Goal: Find specific page/section: Find specific page/section

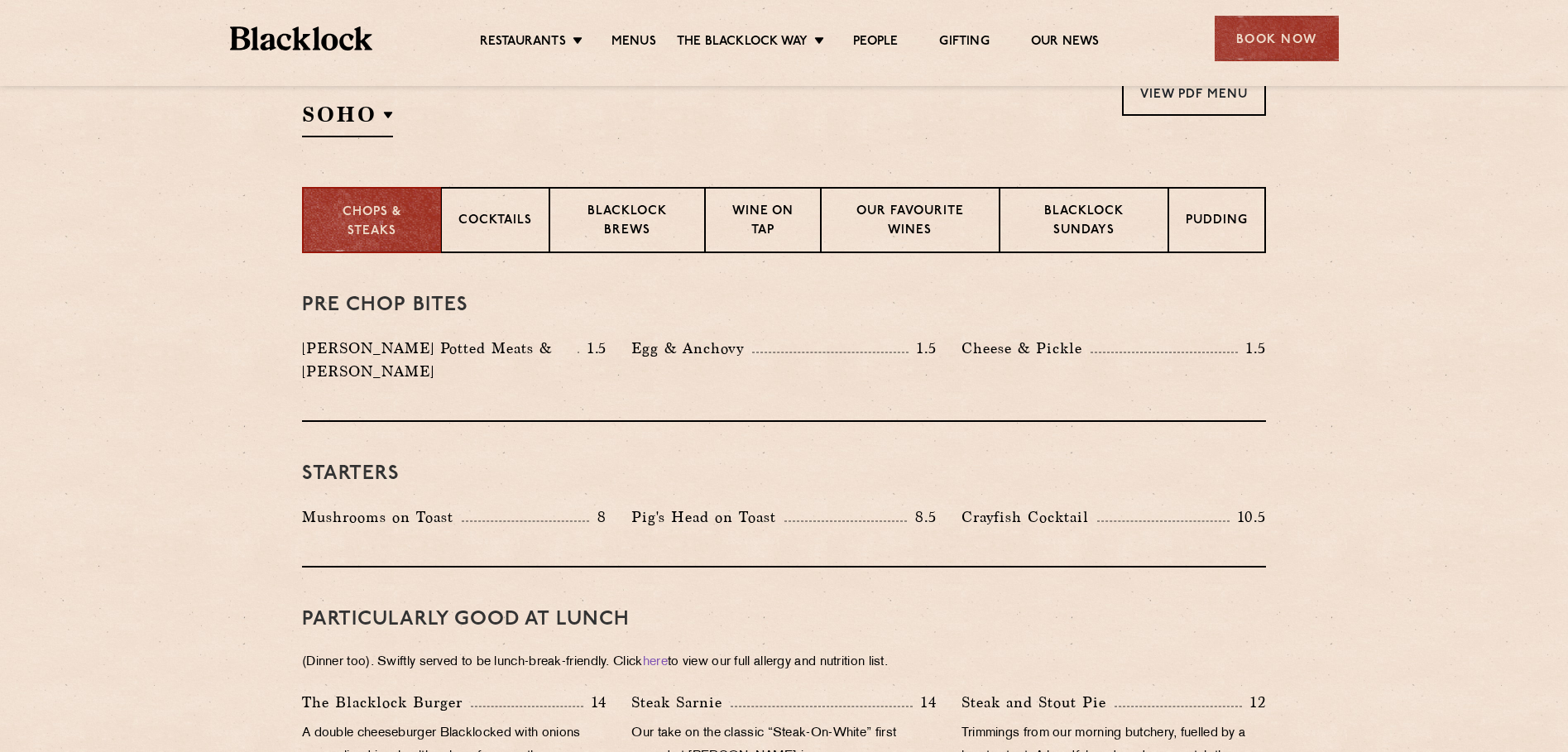
scroll to position [662, 0]
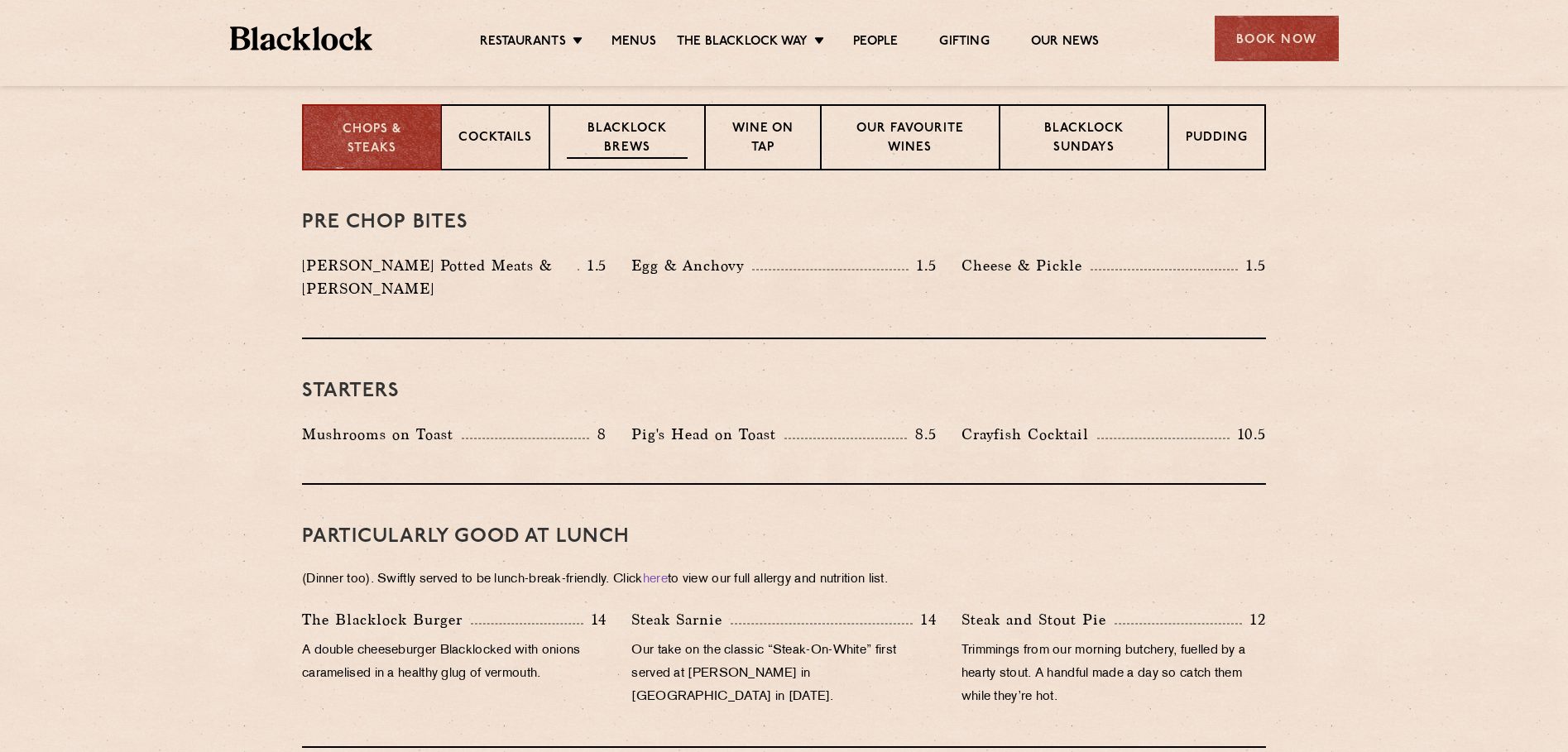
click at [610, 149] on p "Blacklock Brews" at bounding box center [627, 139] width 121 height 39
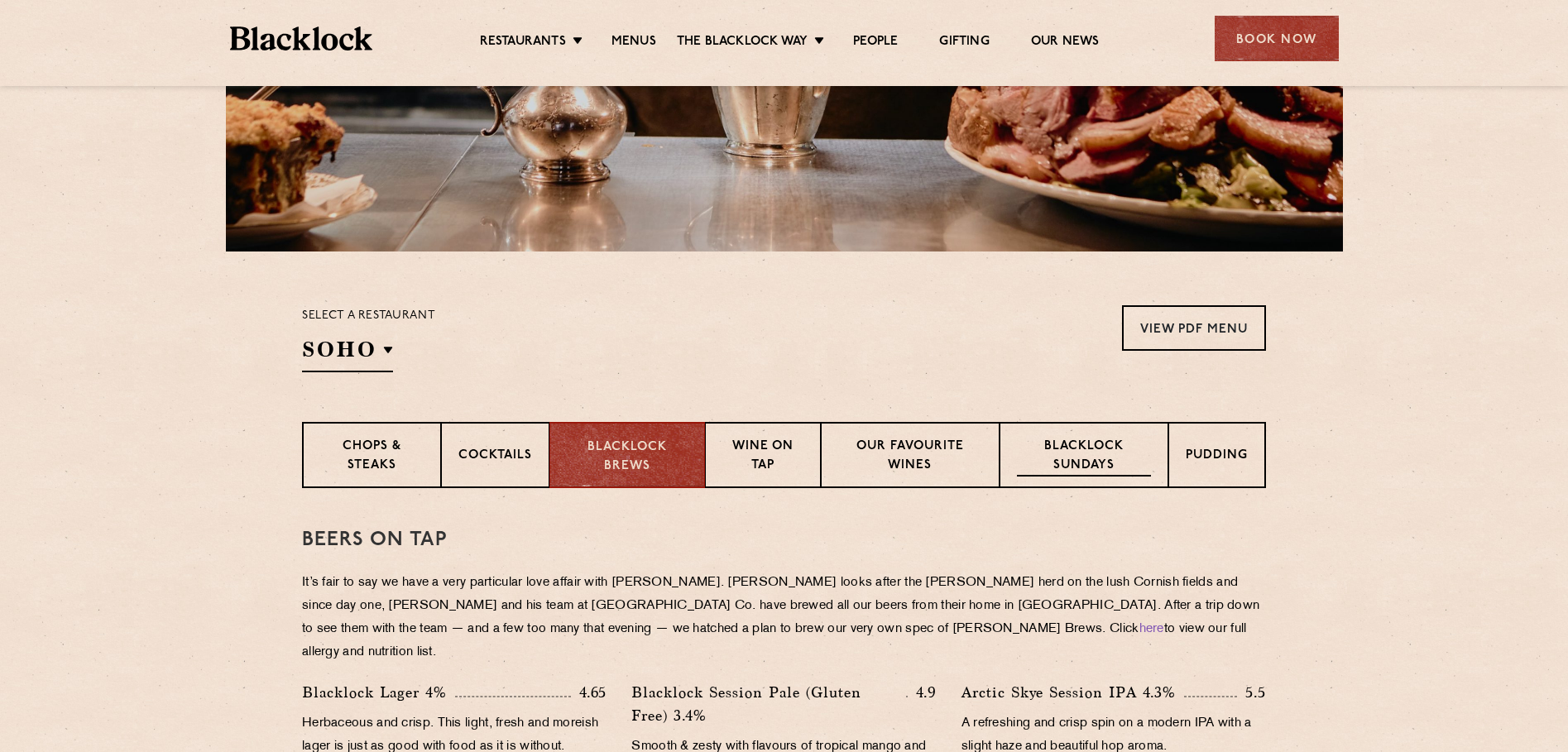
scroll to position [497, 0]
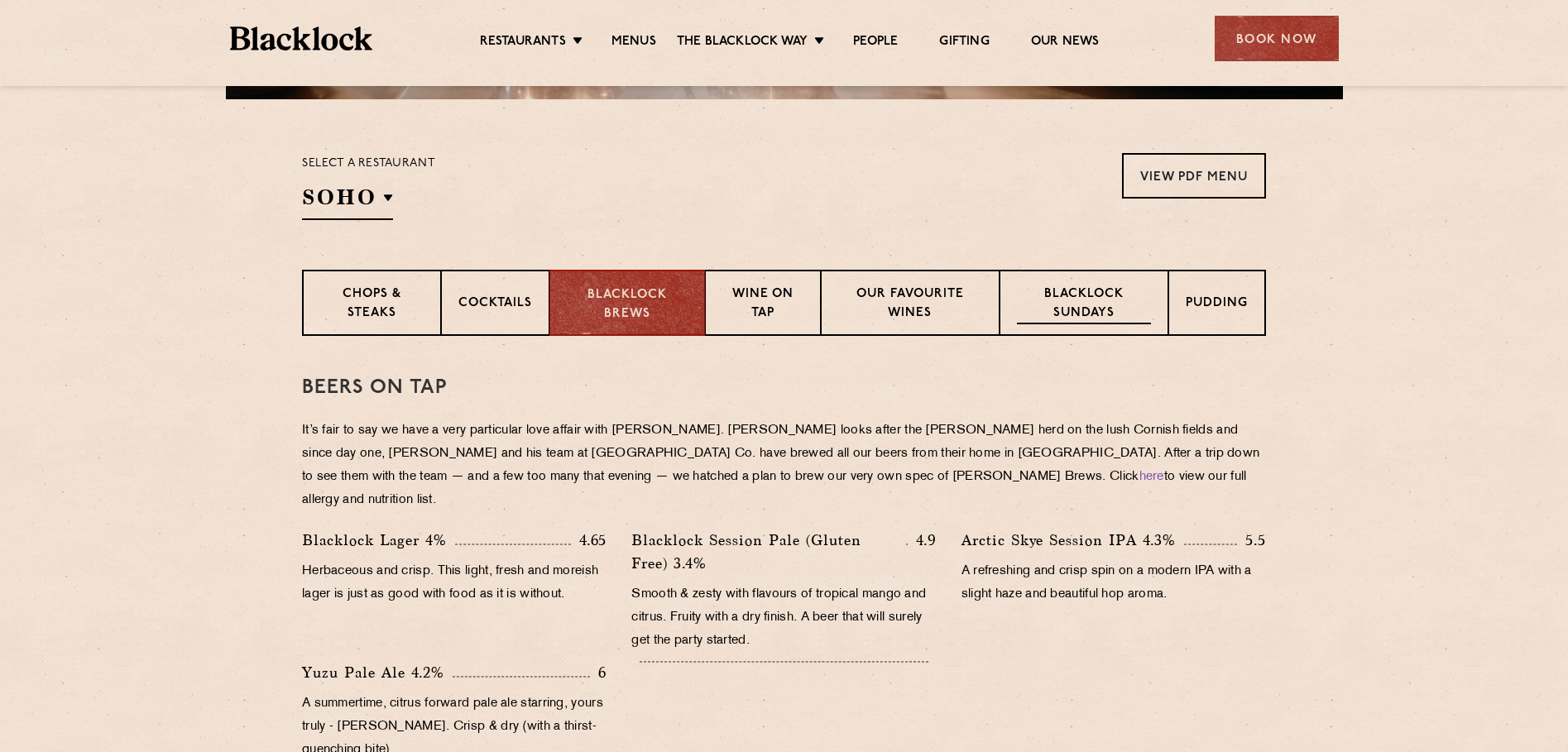
click at [1114, 304] on p "Blacklock Sundays" at bounding box center [1084, 304] width 134 height 39
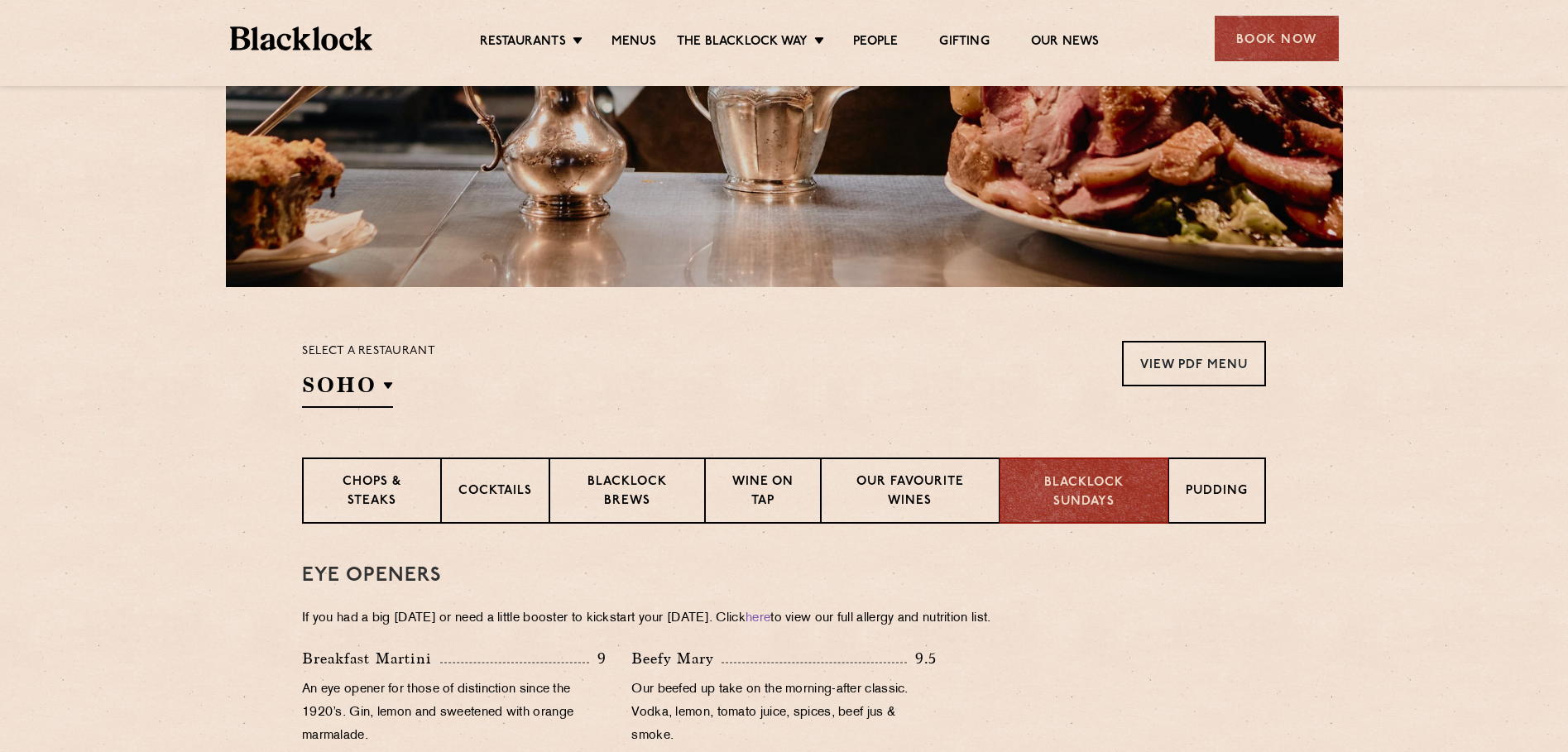
scroll to position [0, 0]
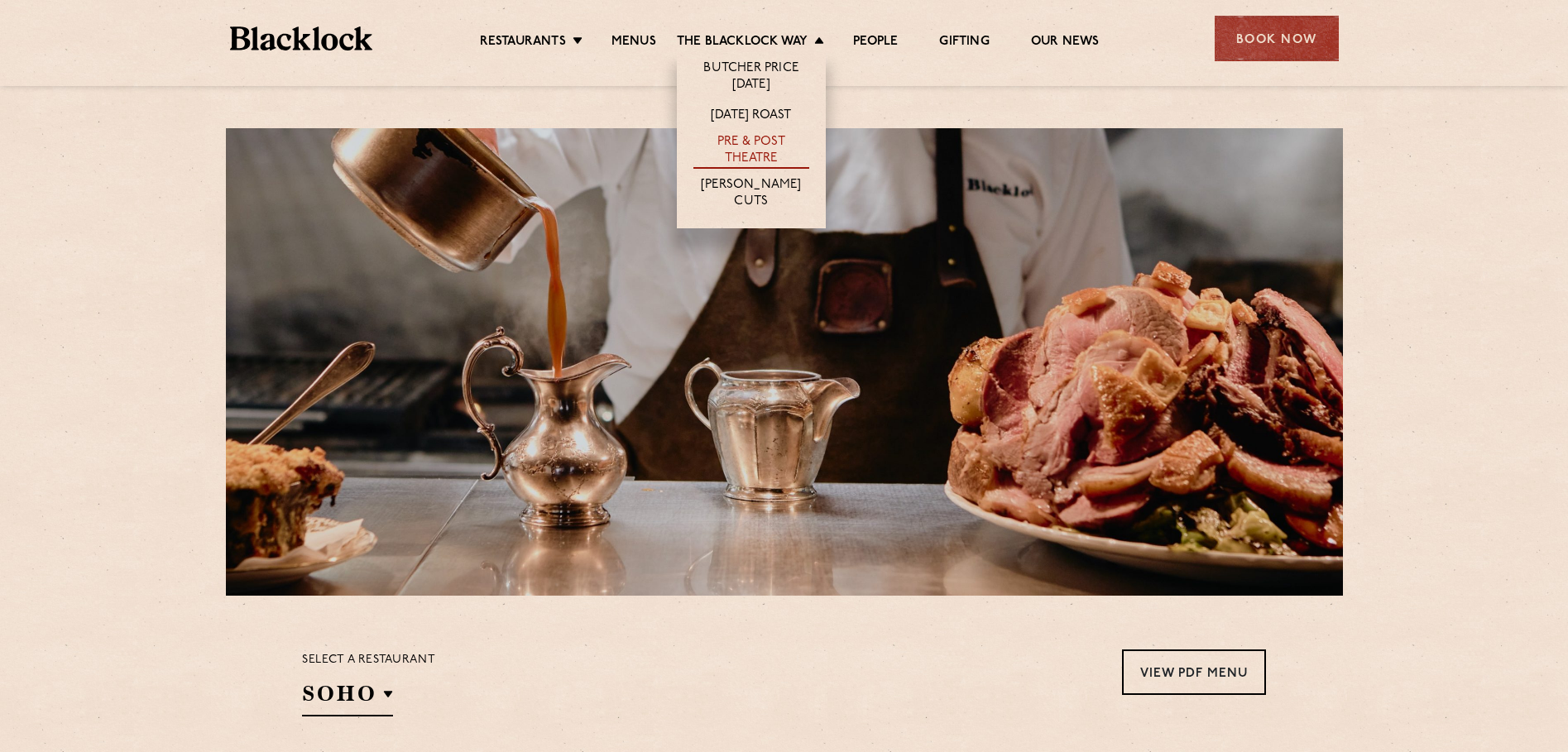
click at [743, 145] on link "Pre & Post Theatre" at bounding box center [751, 151] width 116 height 35
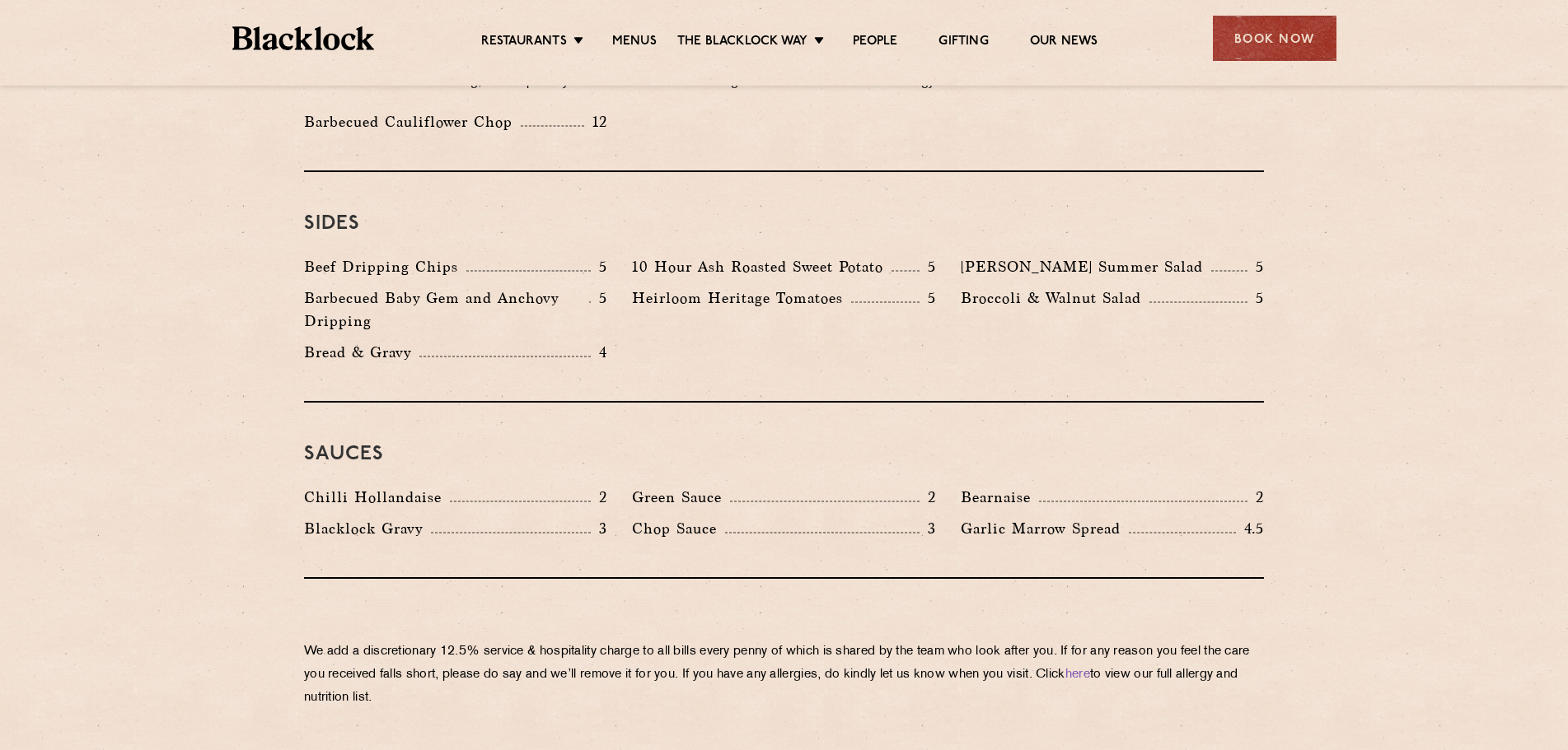
scroll to position [2471, 0]
